Goal: Information Seeking & Learning: Learn about a topic

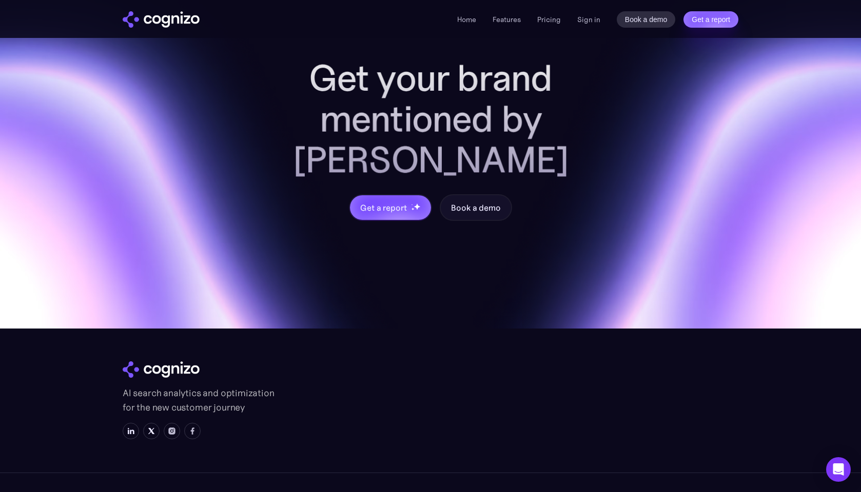
scroll to position [4255, 0]
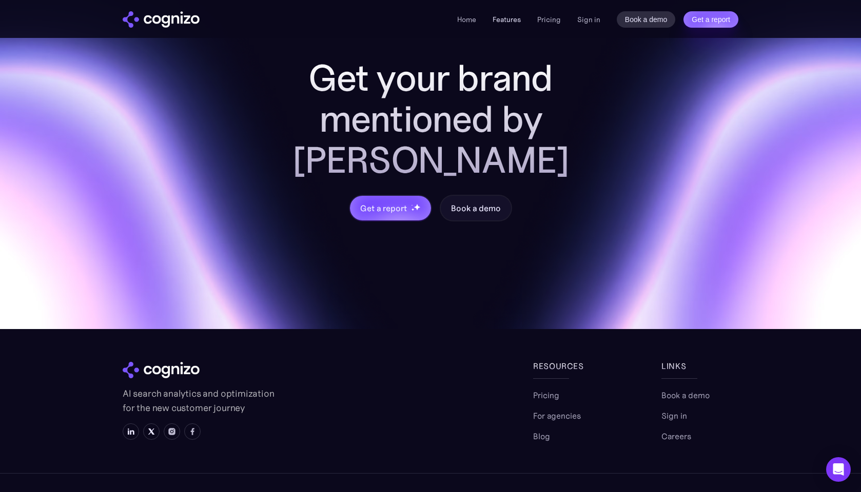
click at [517, 16] on link "Features" at bounding box center [506, 19] width 28 height 9
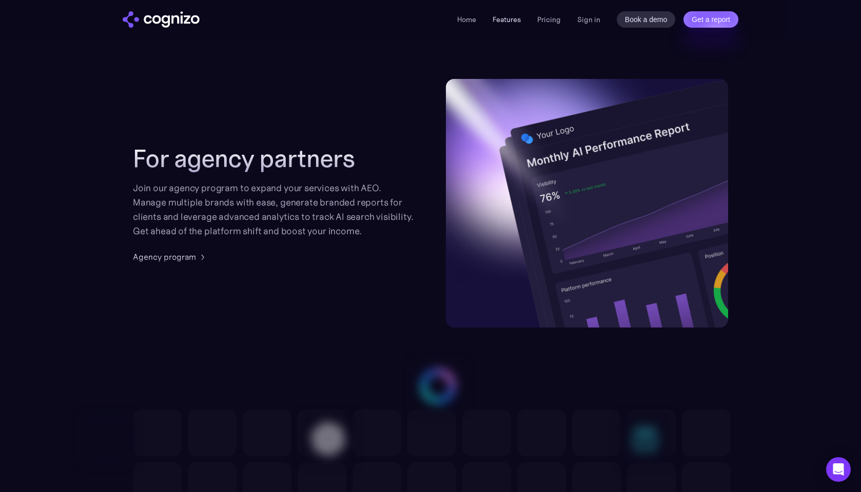
scroll to position [2753, 0]
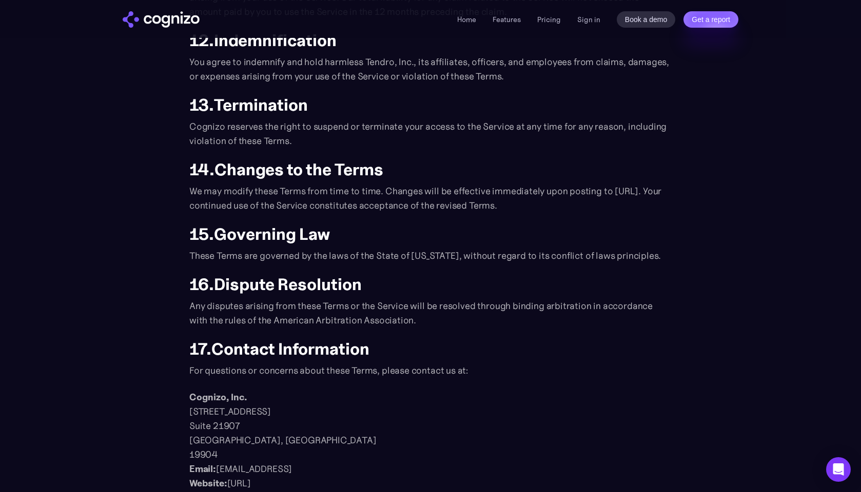
scroll to position [1217, 0]
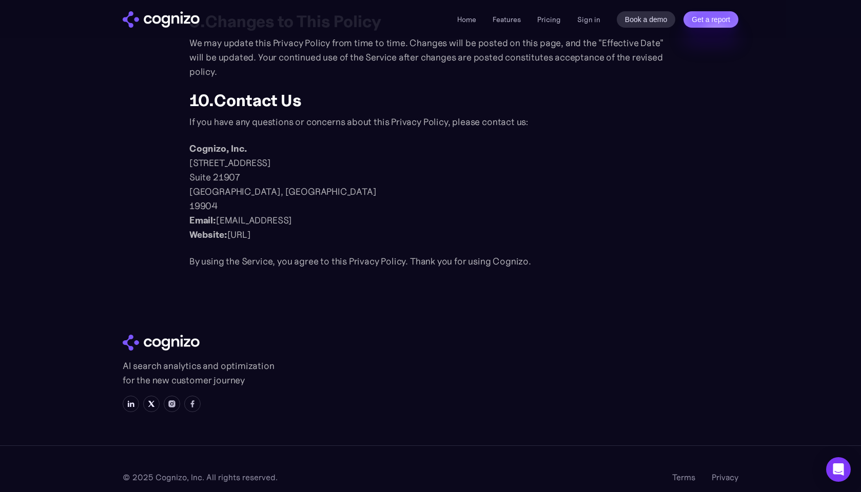
scroll to position [1298, 0]
